Goal: Check status: Check status

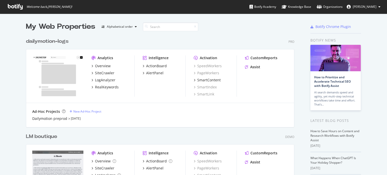
scroll to position [172, 380]
click at [43, 135] on div "LM boutique" at bounding box center [41, 136] width 31 height 7
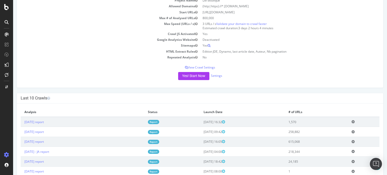
scroll to position [50, 0]
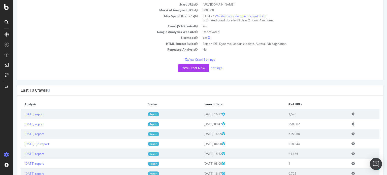
click at [159, 123] on link "Report" at bounding box center [153, 124] width 11 height 4
